Goal: Task Accomplishment & Management: Use online tool/utility

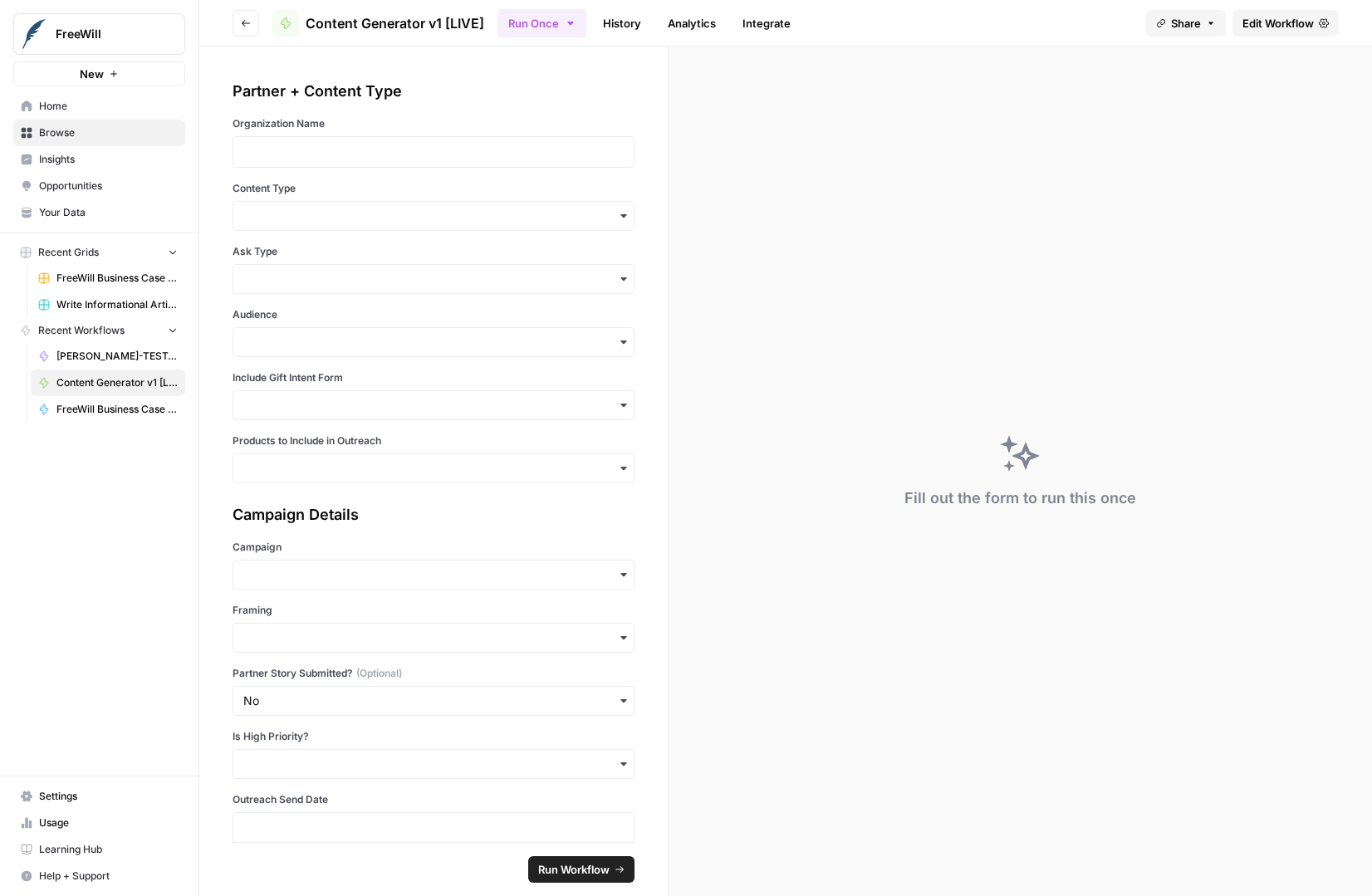
click at [1262, 17] on span "Edit Workflow" at bounding box center [1279, 23] width 71 height 16
click at [1320, 22] on icon at bounding box center [1324, 23] width 10 height 10
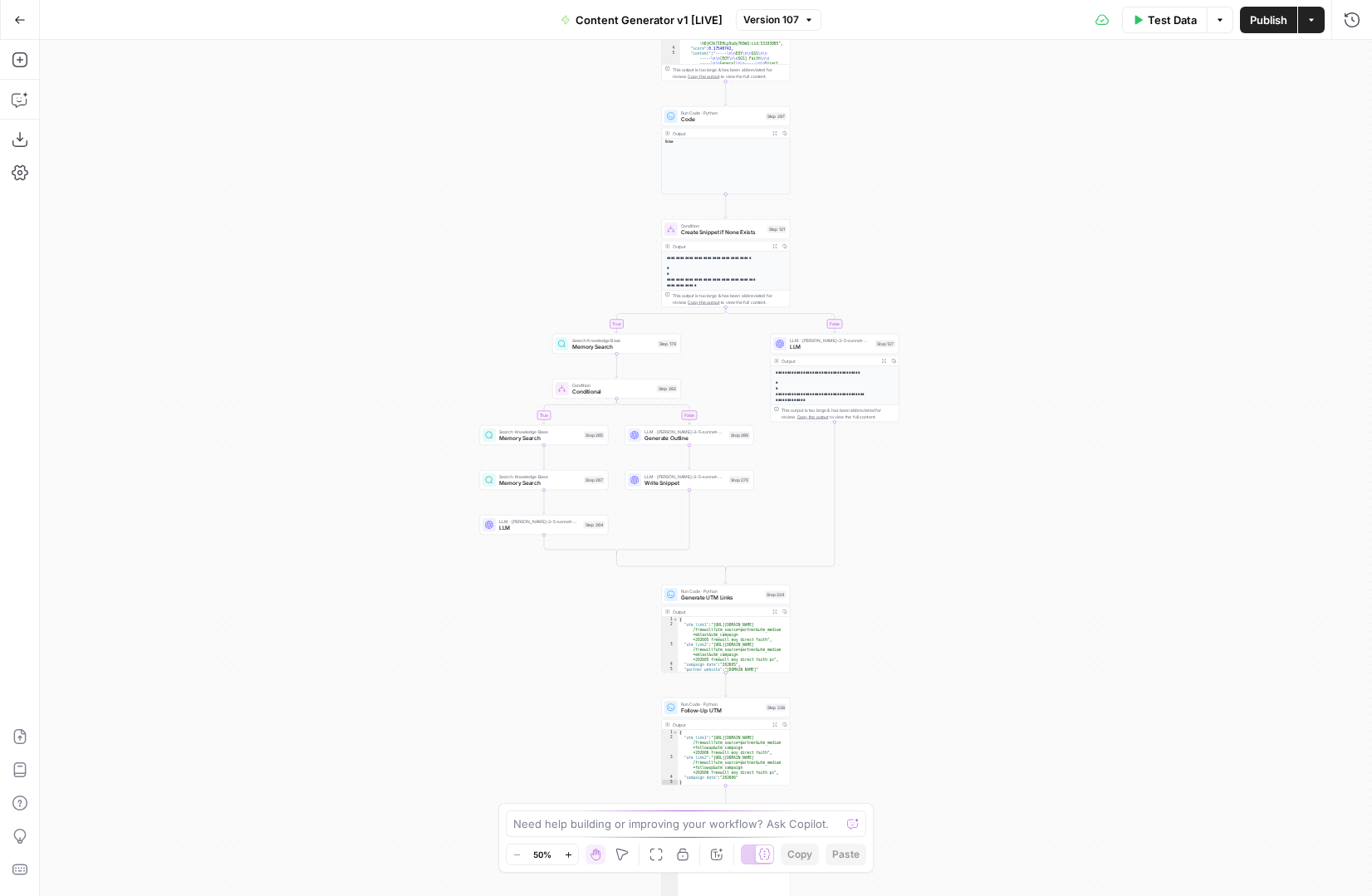
drag, startPoint x: 933, startPoint y: 328, endPoint x: 914, endPoint y: 671, distance: 343.5
click at [915, 672] on div "true false true false true false true false true false true false Workflow Inpu…" at bounding box center [706, 467] width 1333 height 857
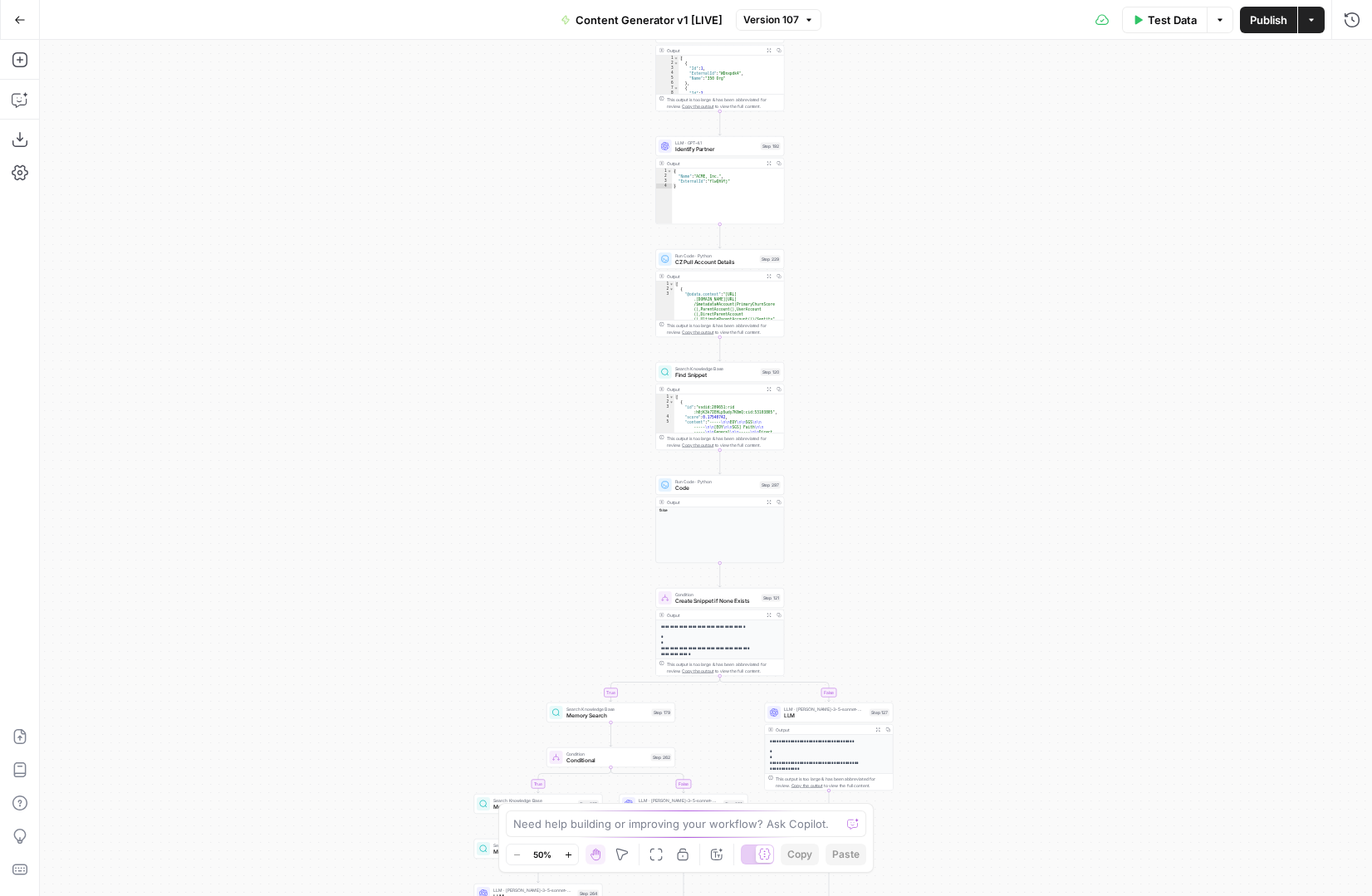
drag, startPoint x: 855, startPoint y: 210, endPoint x: 846, endPoint y: 595, distance: 385.1
click at [846, 595] on div "true false true false true false true false true false true false Workflow Inpu…" at bounding box center [706, 467] width 1333 height 857
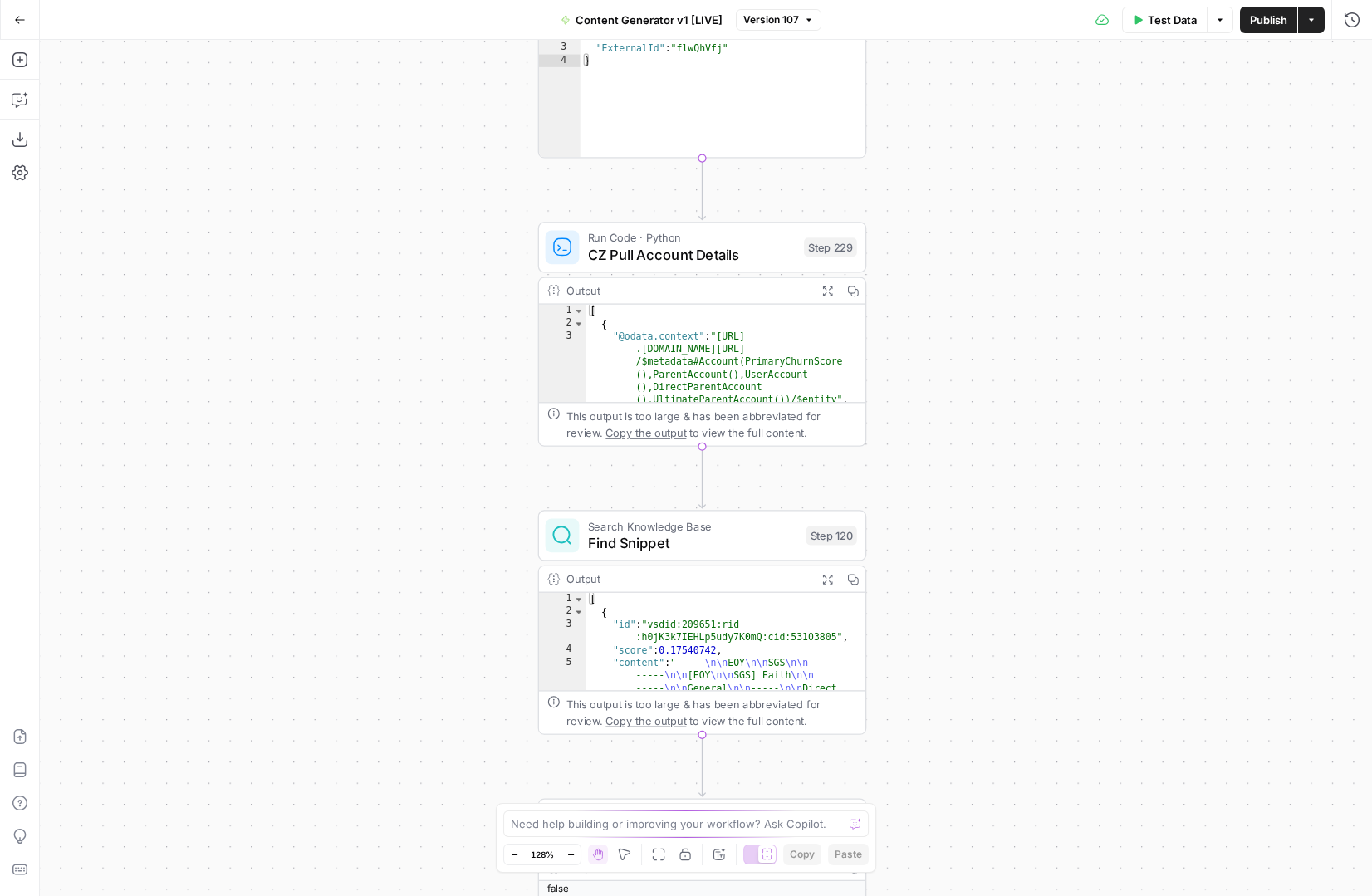
drag, startPoint x: 840, startPoint y: 311, endPoint x: 1018, endPoint y: 336, distance: 179.7
click at [1018, 336] on div "true false true false true false true false true false true false Workflow Inpu…" at bounding box center [706, 467] width 1333 height 857
click at [823, 286] on icon "button" at bounding box center [824, 290] width 12 height 12
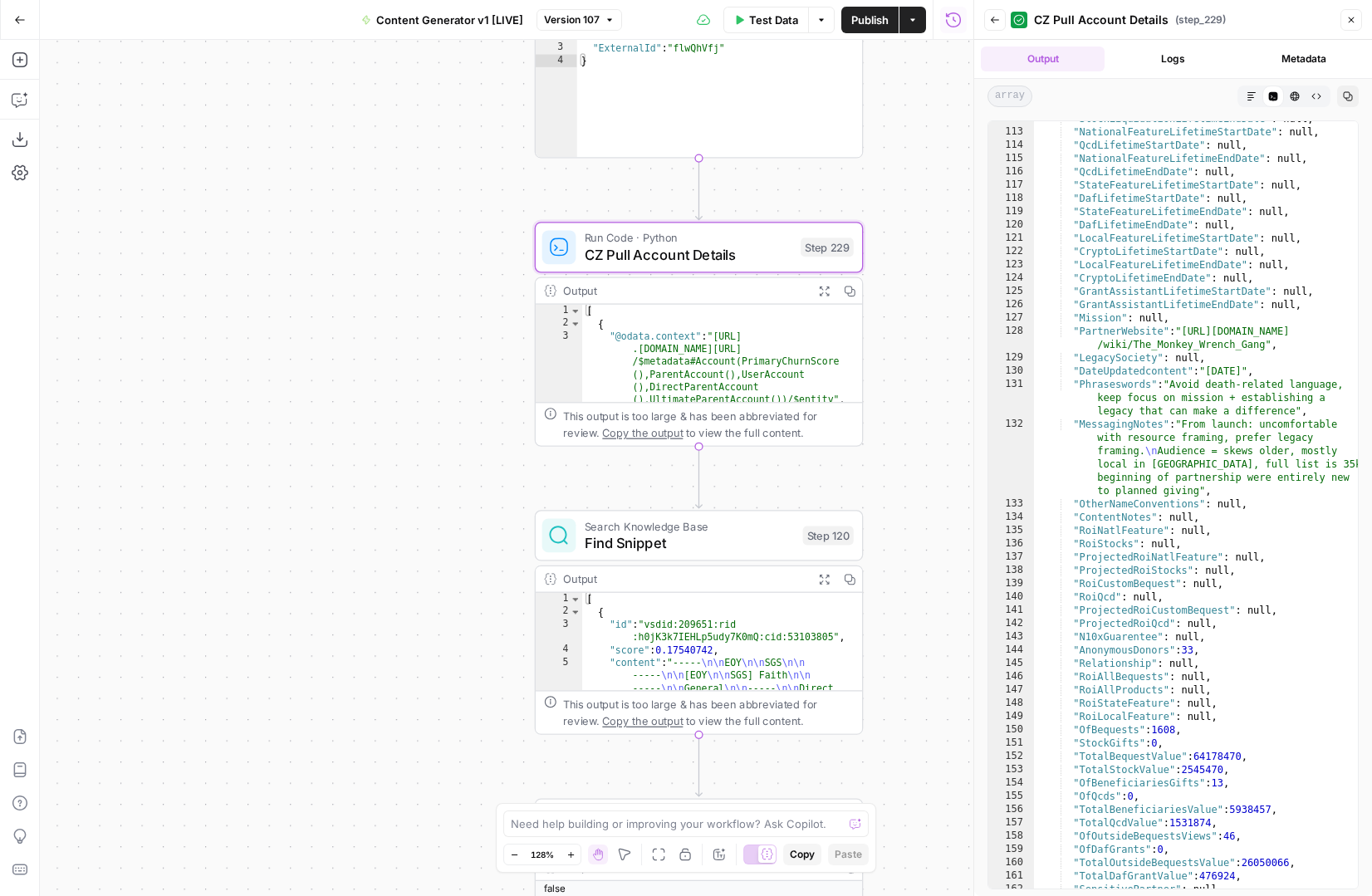
scroll to position [1644, 0]
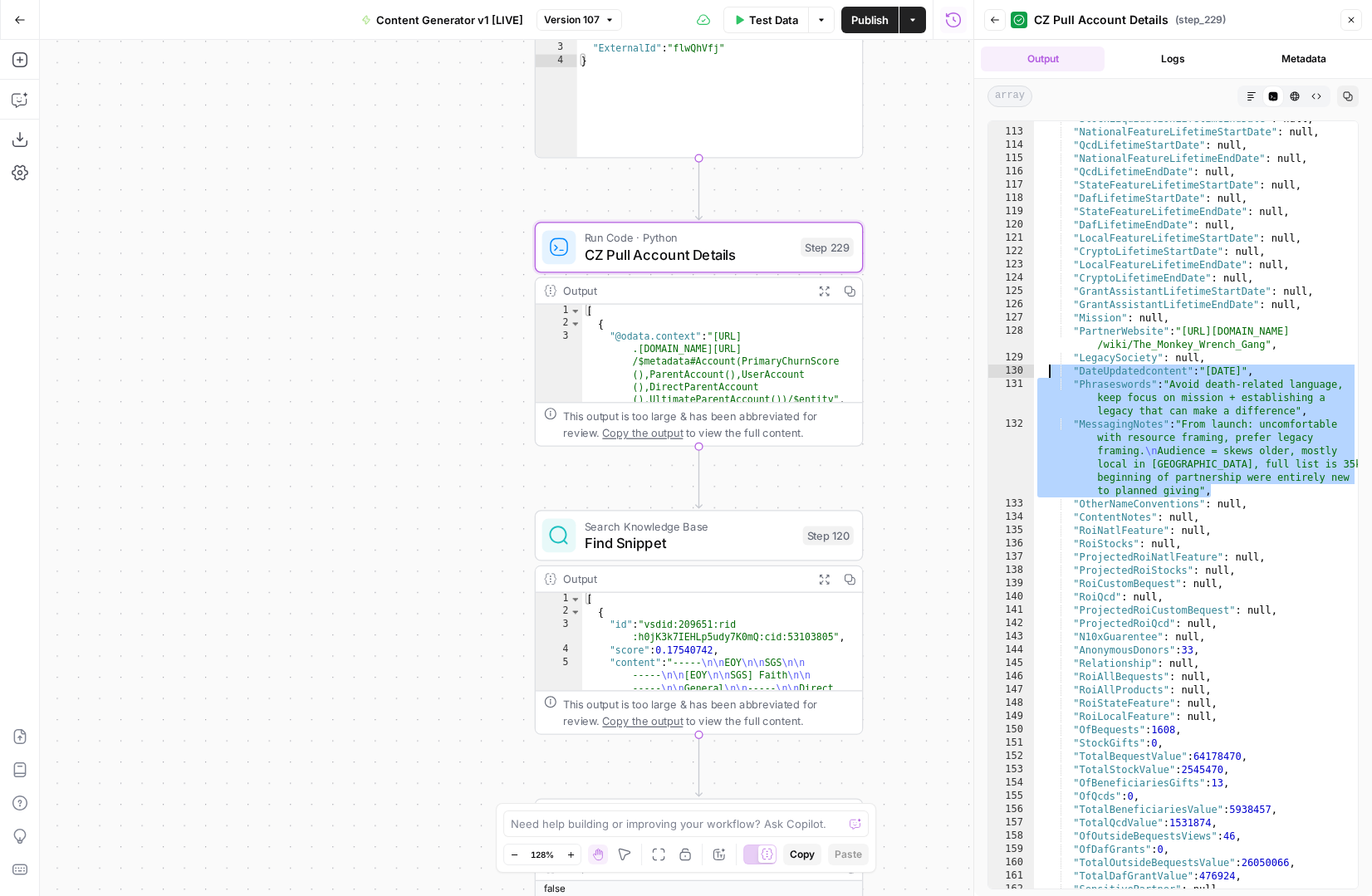
drag, startPoint x: 1234, startPoint y: 493, endPoint x: 1048, endPoint y: 371, distance: 222.4
click at [1048, 371] on div ""StockLiquidationLifetimeEndDate" : null , "NationalFeatureLifetimeStartDate" :…" at bounding box center [1196, 510] width 324 height 794
click at [1201, 391] on div ""StockLiquidationLifetimeEndDate" : null , "NationalFeatureLifetimeStartDate" :…" at bounding box center [1196, 510] width 324 height 794
drag, startPoint x: 1252, startPoint y: 492, endPoint x: 1066, endPoint y: 389, distance: 212.6
click at [1066, 387] on div ""StockLiquidationLifetimeEndDate" : null , "NationalFeatureLifetimeStartDate" :…" at bounding box center [1196, 510] width 324 height 794
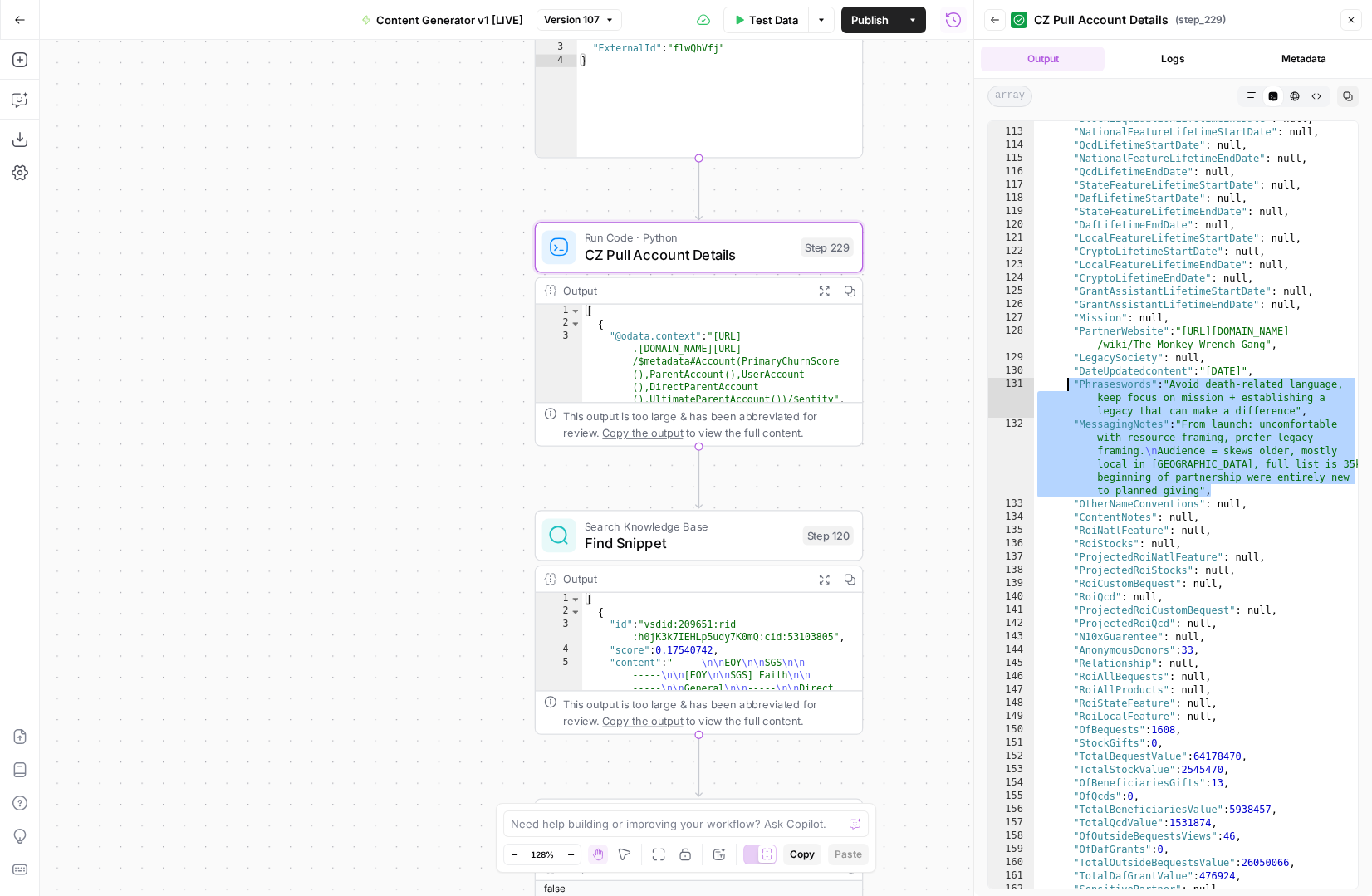
click at [1177, 335] on div ""StockLiquidationLifetimeEndDate" : null , "NationalFeatureLifetimeStartDate" :…" at bounding box center [1196, 510] width 324 height 794
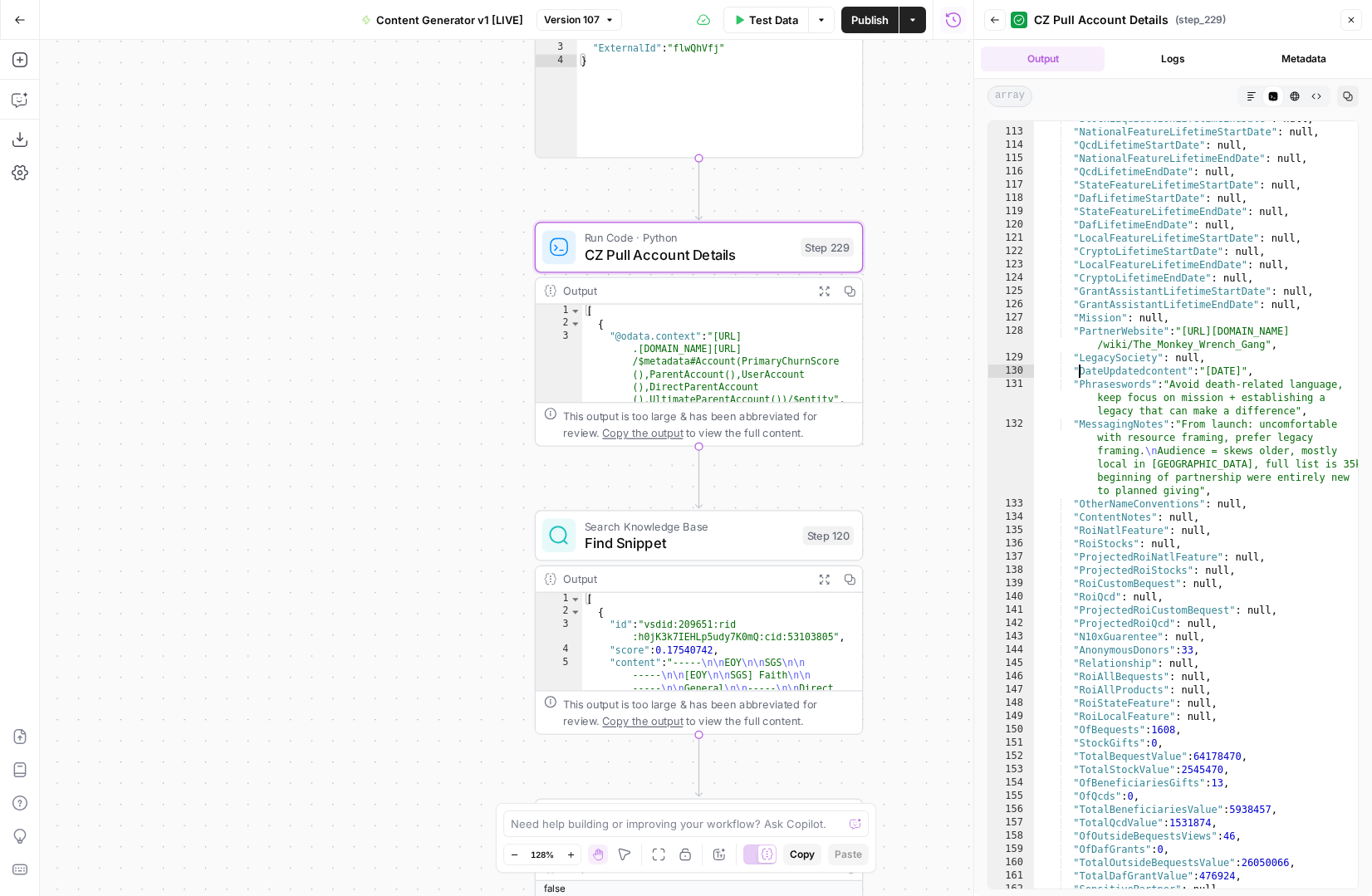
drag, startPoint x: 1077, startPoint y: 371, endPoint x: 1098, endPoint y: 372, distance: 21.0
click at [1098, 372] on div ""StockLiquidationLifetimeEndDate" : null , "NationalFeatureLifetimeStartDate" :…" at bounding box center [1196, 510] width 324 height 794
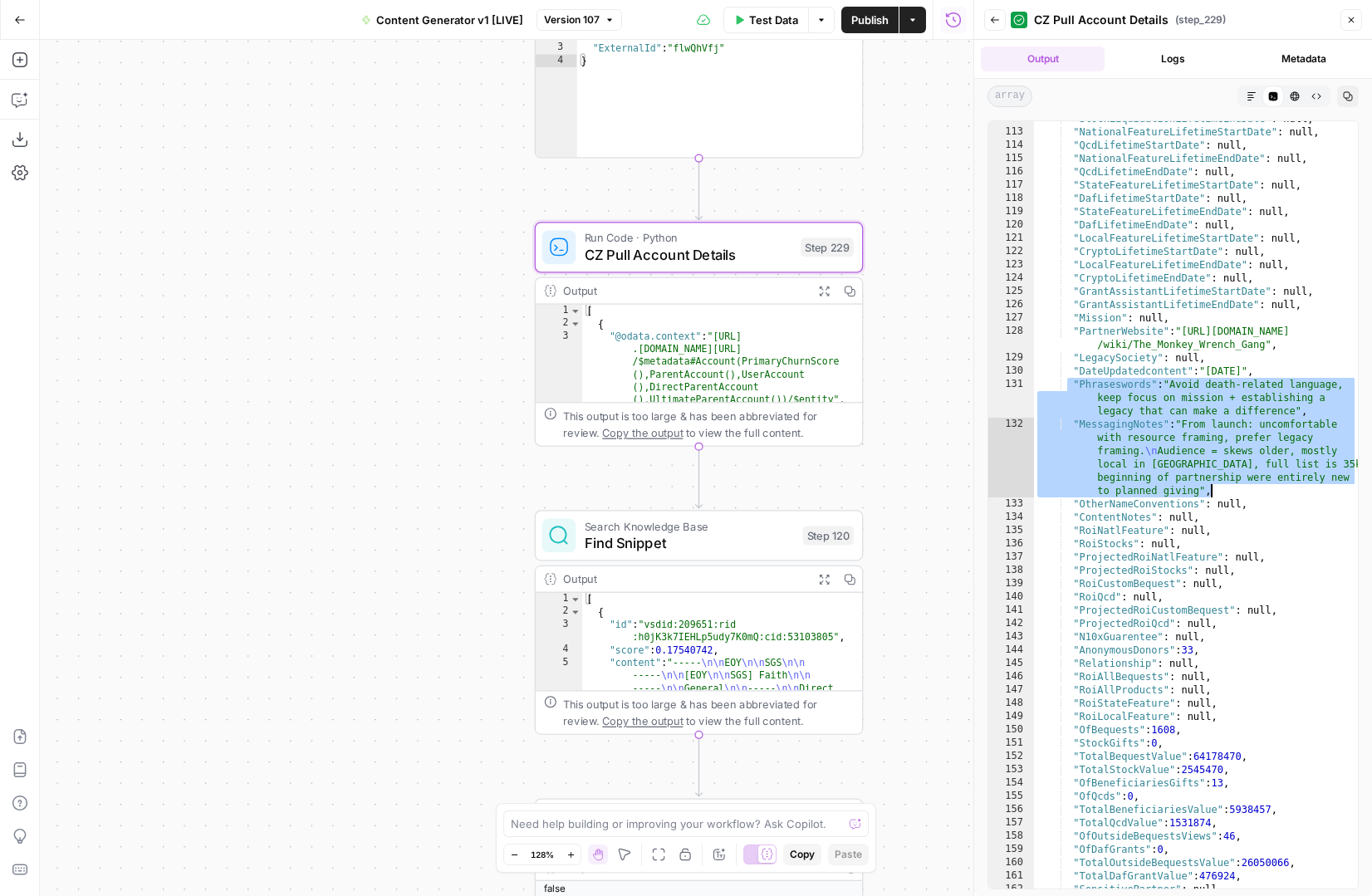
drag, startPoint x: 1069, startPoint y: 383, endPoint x: 1246, endPoint y: 488, distance: 205.8
click at [1246, 488] on div ""StockLiquidationLifetimeEndDate" : null , "NationalFeatureLifetimeStartDate" :…" at bounding box center [1196, 510] width 324 height 794
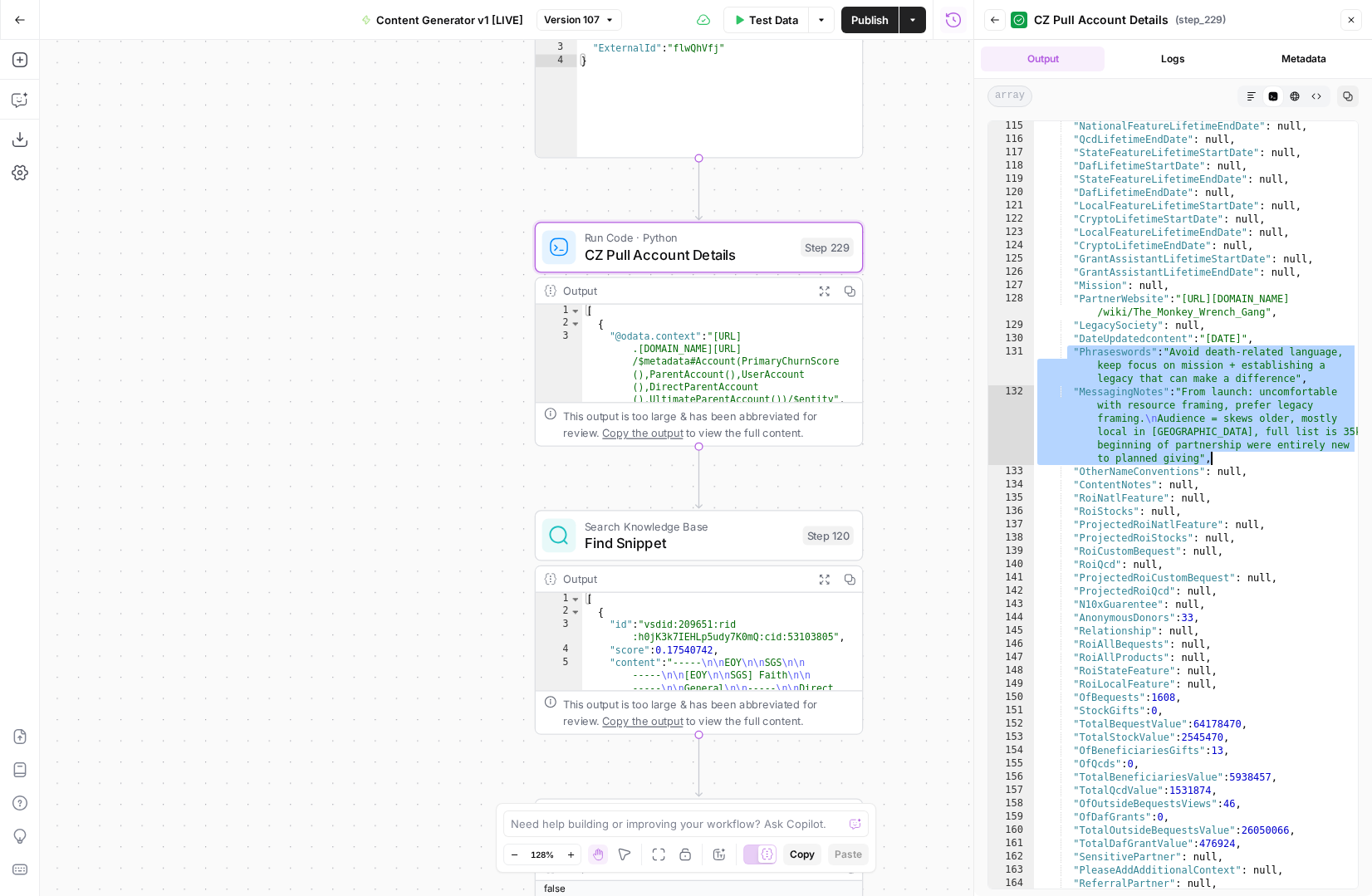
scroll to position [1676, 0]
click at [1185, 439] on div ""NationalFeatureLifetimeEndDate" : null , "QcdLifetimeEndDate" : null , "StateF…" at bounding box center [1196, 517] width 324 height 794
drag, startPoint x: 1223, startPoint y: 461, endPoint x: 1068, endPoint y: 353, distance: 188.9
click at [1068, 353] on div ""NationalFeatureLifetimeEndDate" : null , "QcdLifetimeEndDate" : null , "StateF…" at bounding box center [1196, 517] width 324 height 794
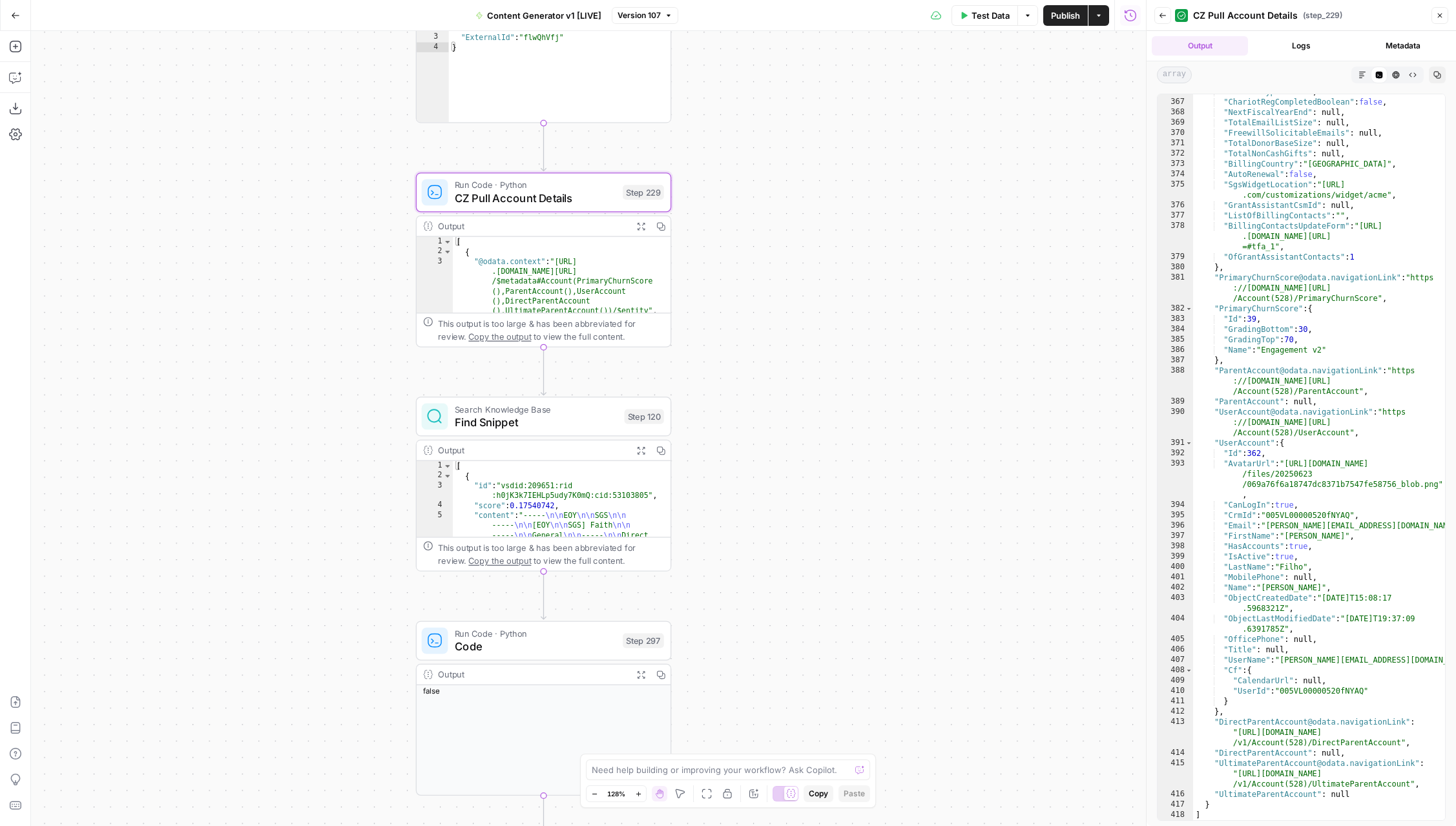
scroll to position [5134, 0]
click at [1067, 335] on div ""Irs501cType" : null , "ChariotRegCompletedBoolean" : false , "NextFiscalYearEn…" at bounding box center [1318, 460] width 252 height 747
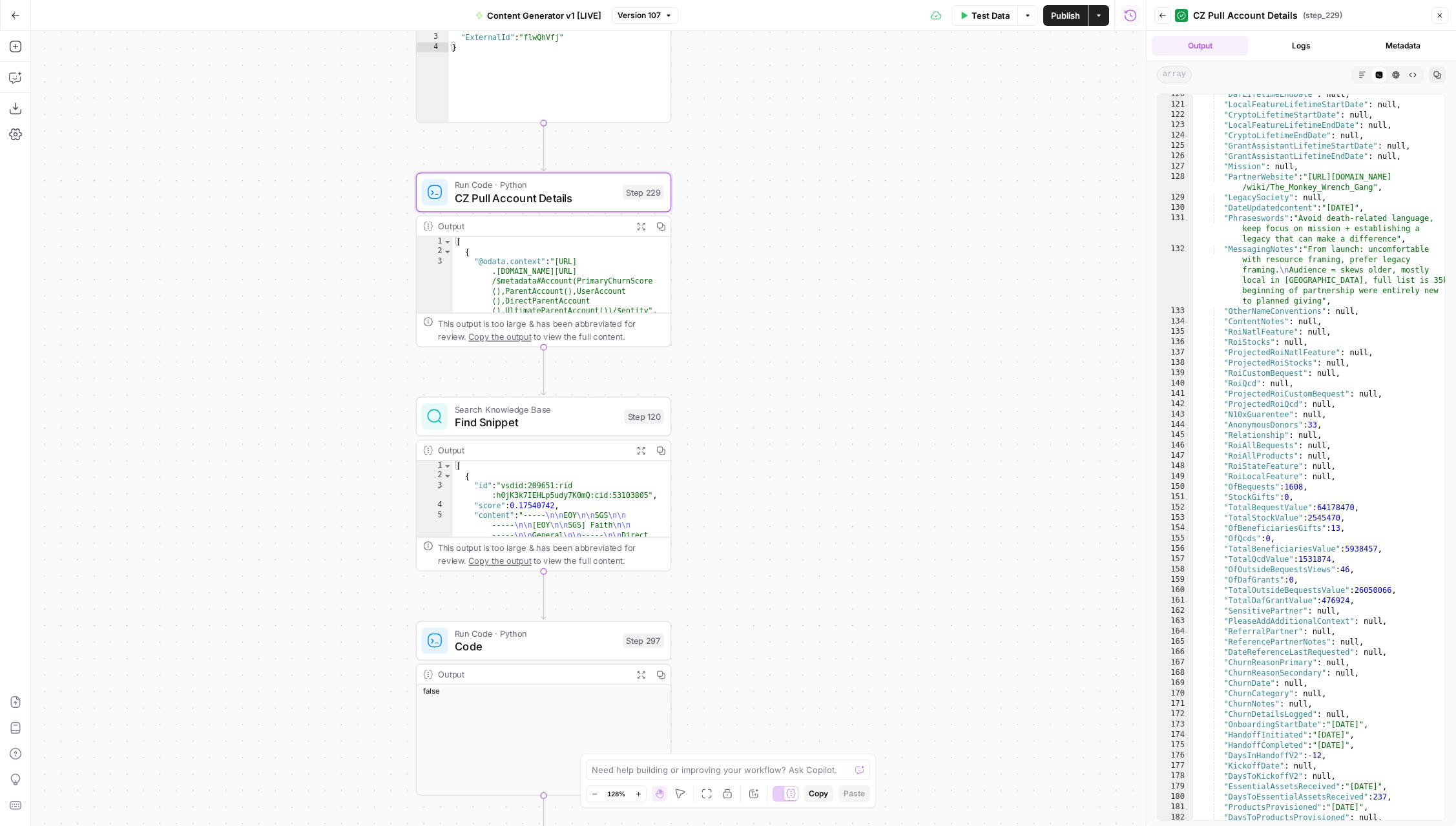
scroll to position [1357, 0]
drag, startPoint x: 1296, startPoint y: 249, endPoint x: 1227, endPoint y: 248, distance: 69.0
click at [1067, 248] on div ""DafLifetimeEndDate" : null , "LocalFeatureLifetimeStartDate" : null , "CryptoL…" at bounding box center [1318, 465] width 252 height 747
type textarea "**********"
